Goal: Transaction & Acquisition: Purchase product/service

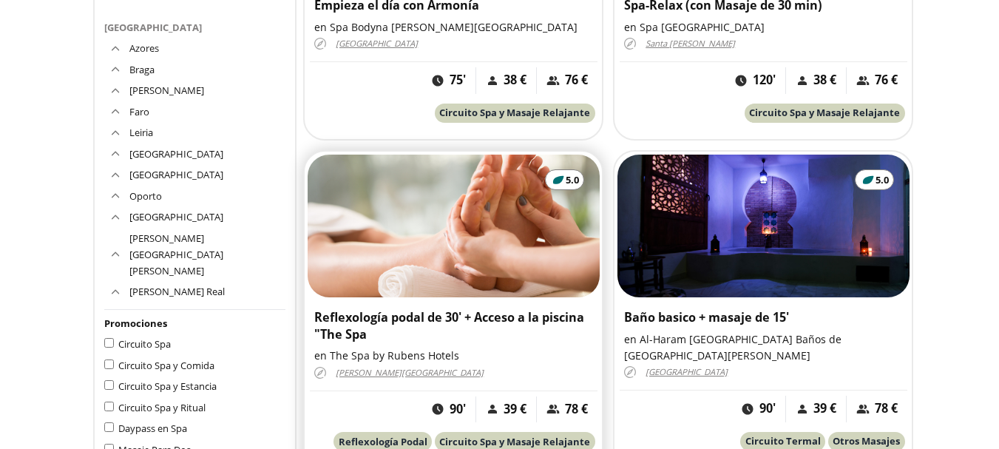
scroll to position [966, 0]
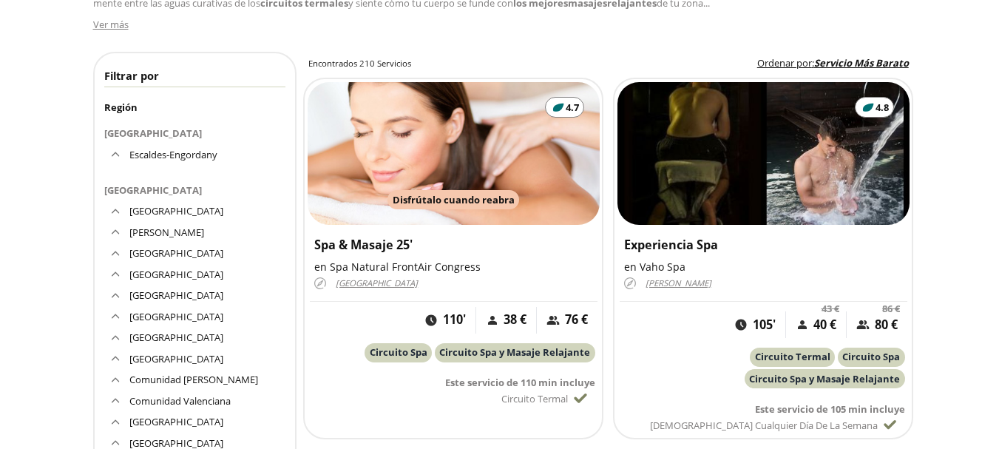
scroll to position [296, 0]
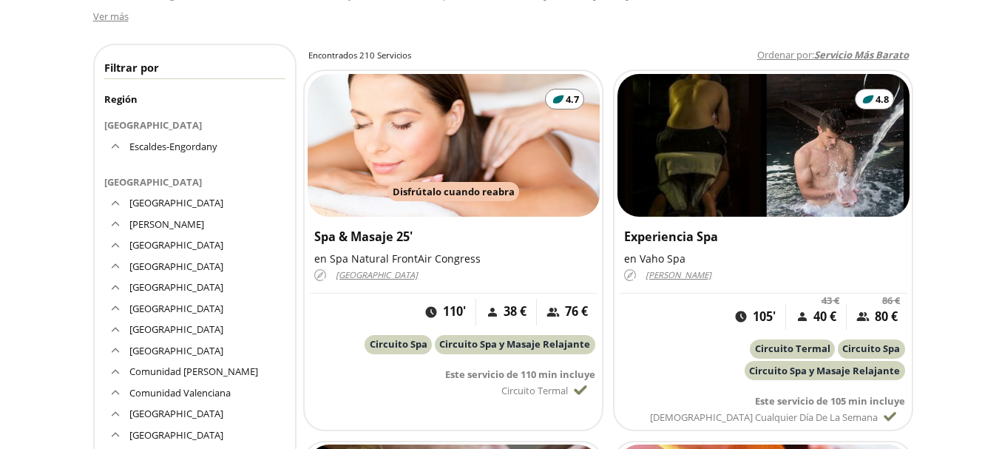
drag, startPoint x: 885, startPoint y: 41, endPoint x: 885, endPoint y: 54, distance: 12.6
click at [885, 54] on span "Servicio Más Barato" at bounding box center [861, 54] width 95 height 13
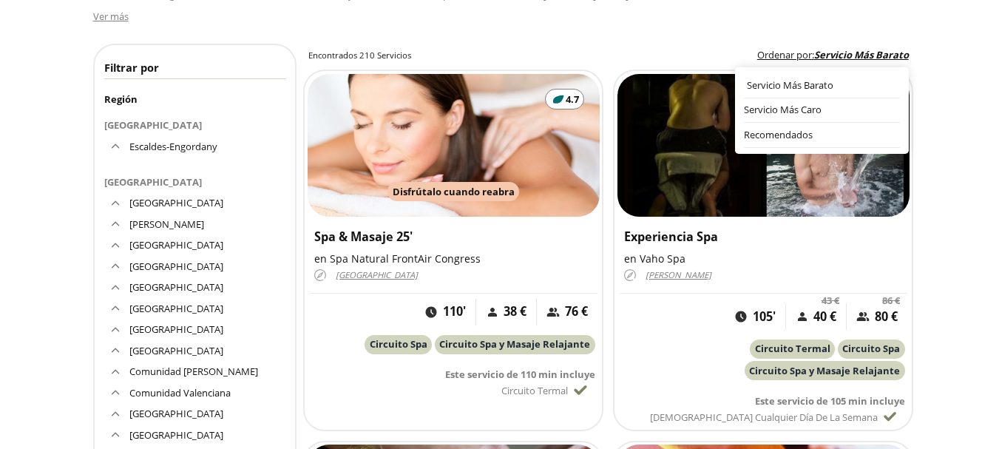
click at [837, 79] on div "Servicio Más Barato" at bounding box center [823, 85] width 153 height 15
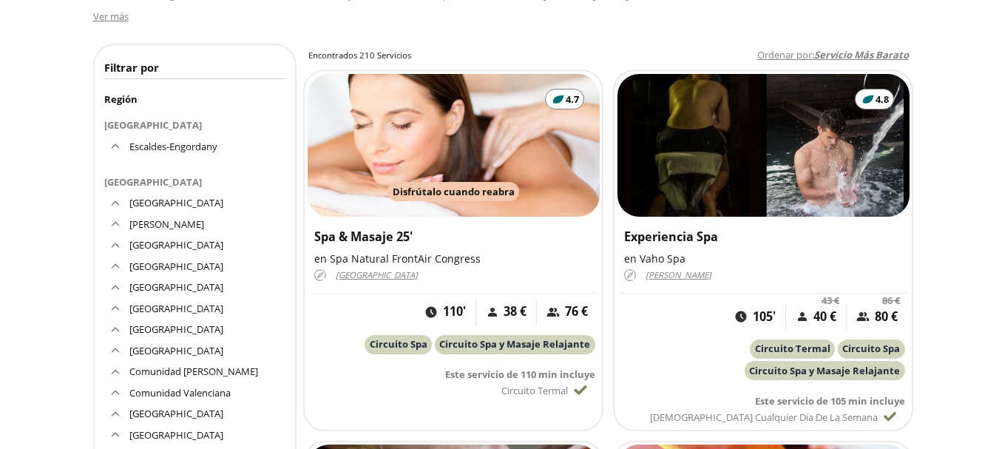
click at [851, 52] on span "Servicio Más Barato" at bounding box center [861, 54] width 95 height 13
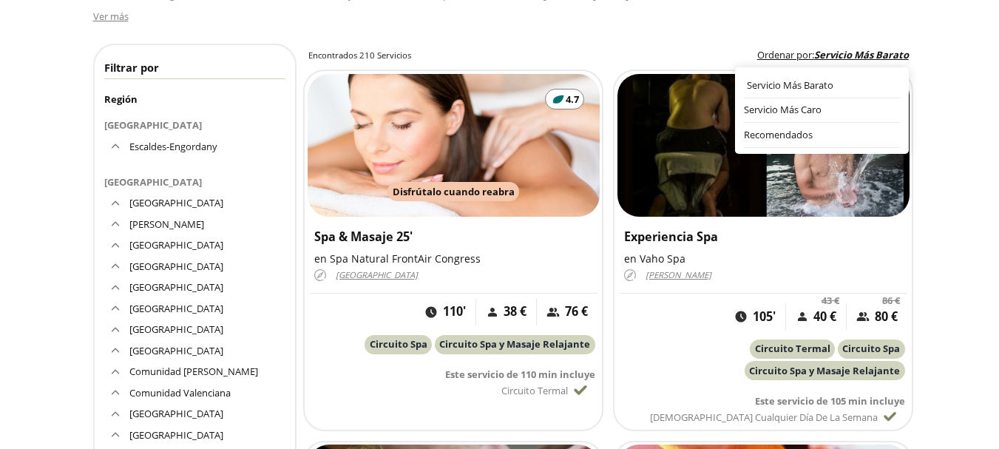
click at [783, 80] on div "Servicio Más Barato" at bounding box center [823, 85] width 153 height 15
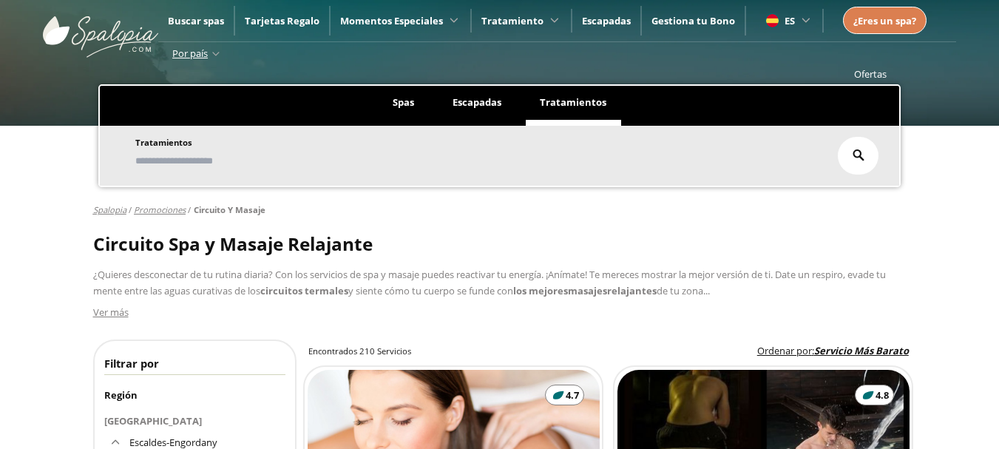
click at [874, 20] on span "¿Eres un spa?" at bounding box center [885, 20] width 63 height 13
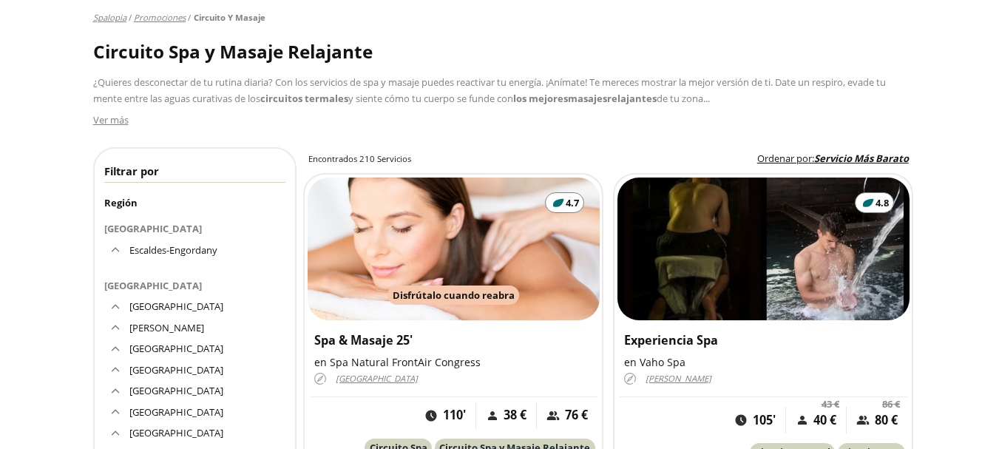
scroll to position [222, 0]
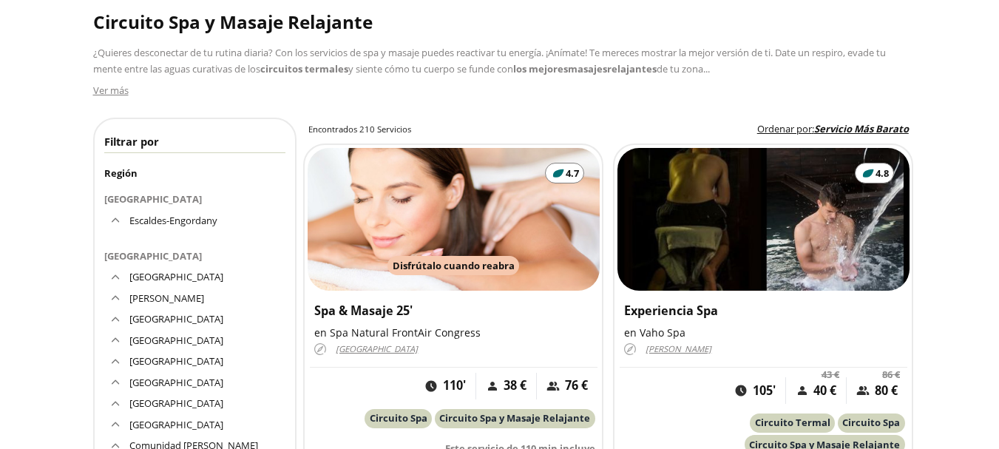
click at [158, 318] on link "[GEOGRAPHIC_DATA]" at bounding box center [176, 318] width 94 height 13
